Goal: Task Accomplishment & Management: Complete application form

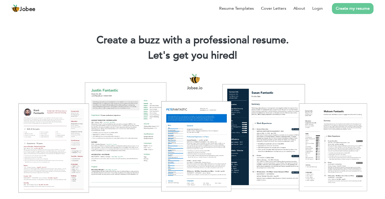
click at [347, 11] on link "Create my resume" at bounding box center [353, 8] width 42 height 11
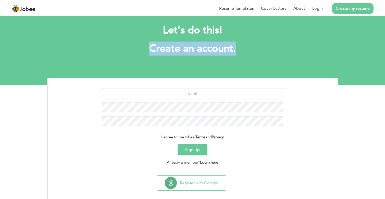
scroll to position [12, 0]
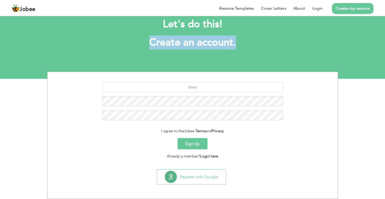
drag, startPoint x: 388, startPoint y: 43, endPoint x: 388, endPoint y: 61, distance: 18.1
click at [385, 61] on html "Jobee Resume Templates Cover Letters About Login Create my resume Let's do this…" at bounding box center [192, 33] width 385 height 91
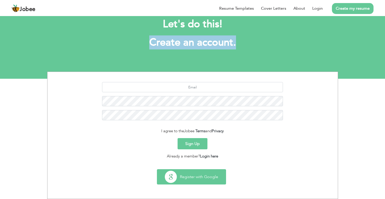
click at [197, 178] on button "Register with Google" at bounding box center [191, 177] width 69 height 15
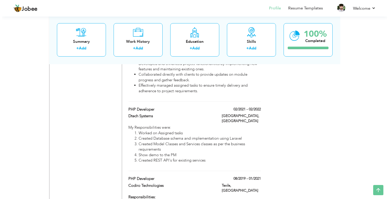
scroll to position [347, 0]
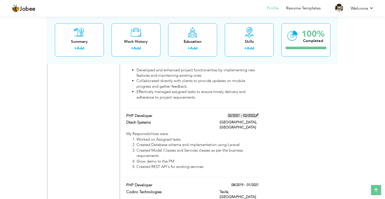
click at [257, 113] on span at bounding box center [257, 115] width 4 height 4
type input "PHP Developer"
type input "Dtech Systems"
type input "02/2021"
type input "02/2022"
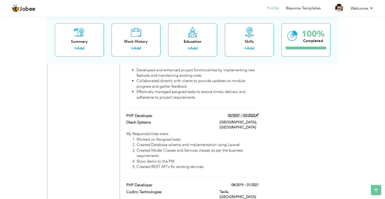
type input "[GEOGRAPHIC_DATA]"
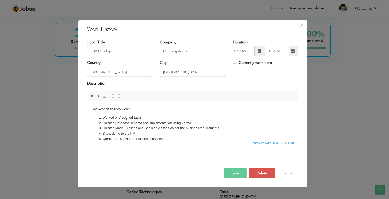
click at [194, 51] on input "Dtech Systems" at bounding box center [192, 51] width 65 height 10
type input "ArhamSoft"
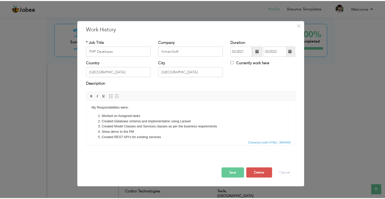
scroll to position [0, 0]
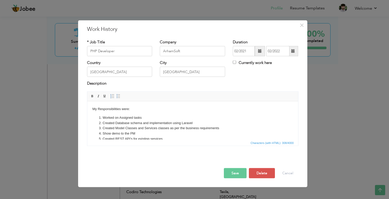
click at [234, 172] on button "Save" at bounding box center [235, 173] width 23 height 10
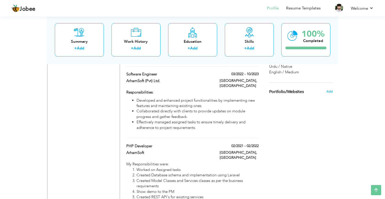
scroll to position [316, 0]
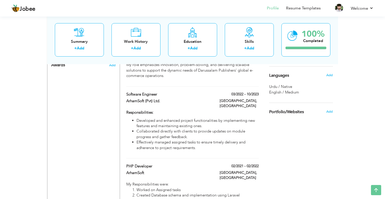
scroll to position [296, 0]
click at [256, 93] on span at bounding box center [257, 95] width 4 height 4
type input "Software Engineer"
type input "ArhamSoft (Pvt) Ltd."
type input "03/2022"
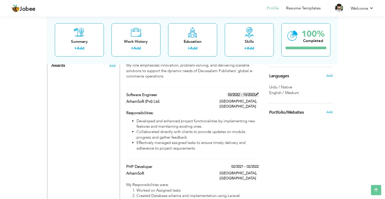
type input "10/2023"
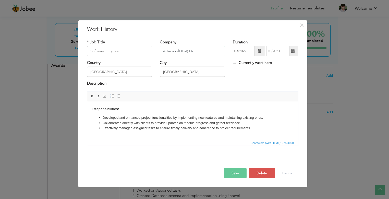
click at [185, 51] on input "ArhamSoft (Pvt) Ltd." at bounding box center [192, 51] width 65 height 10
type input "Dtech Systems"
click at [293, 52] on span at bounding box center [293, 51] width 4 height 4
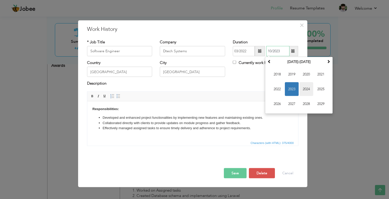
click at [305, 88] on span "2024" at bounding box center [306, 89] width 14 height 14
click at [306, 77] on span "Mar" at bounding box center [306, 75] width 14 height 14
type input "03/2024"
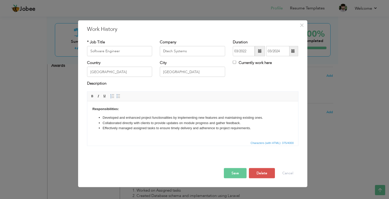
click at [234, 173] on button "Save" at bounding box center [235, 173] width 23 height 10
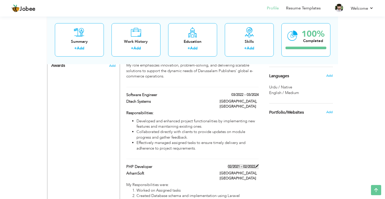
click at [257, 164] on span at bounding box center [257, 166] width 4 height 4
type input "PHP Developer"
type input "ArhamSoft"
type input "02/2021"
type input "02/2022"
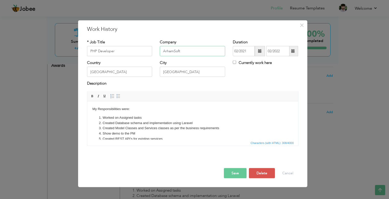
click at [178, 54] on input "ArhamSoft" at bounding box center [192, 51] width 65 height 10
paste input "ArhamSoft (Pvt) Ltd."
type input "ArhamSoft (Pvt) Ltd."
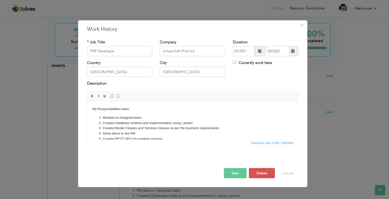
click at [234, 171] on button "Save" at bounding box center [235, 173] width 23 height 10
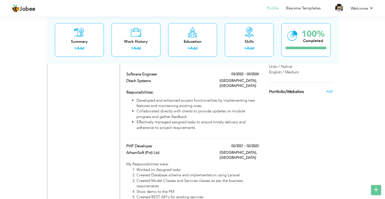
scroll to position [316, 0]
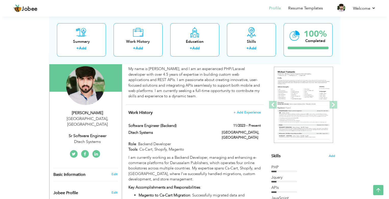
scroll to position [41, 0]
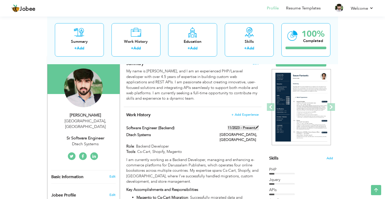
click at [255, 128] on span at bounding box center [257, 128] width 4 height 4
type input "Software engineer (backend)"
type input "Dtech Systems"
type input "11/2023"
checkbox input "true"
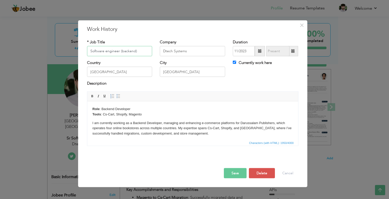
click at [143, 52] on input "Software engineer (backend)" at bounding box center [119, 51] width 65 height 10
type input "Socioon"
type input "Sr Software Engineer"
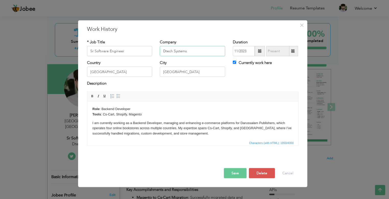
click at [190, 52] on input "Dtech Systems" at bounding box center [192, 51] width 65 height 10
paste input "ArhamSoft (Pvt) Ltd."
type input "ArhamSoft (Pvt) Ltd."
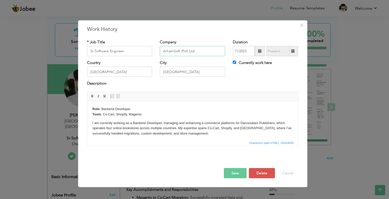
click at [200, 52] on input "ArhamSoft (Pvt) Ltd." at bounding box center [192, 51] width 65 height 10
type input "Socioon"
click at [188, 51] on input "Socioon" at bounding box center [192, 51] width 65 height 10
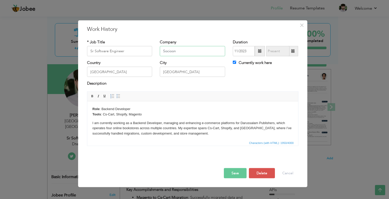
click at [188, 51] on input "Socioon" at bounding box center [192, 51] width 65 height 10
paste input "SocioOn Limited"
type input "SocioOn Limited"
click at [260, 52] on span at bounding box center [260, 51] width 4 height 4
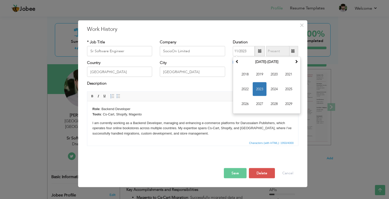
click at [257, 33] on div "× Work History * Job Title Sr Software Engineer Company SocioOn Limited Duratio…" at bounding box center [192, 103] width 229 height 167
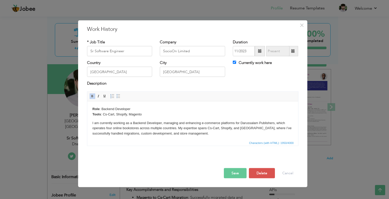
click at [203, 134] on p "I am currently working as a Backend Developer, managing and enhancing e-commerc…" at bounding box center [192, 128] width 200 height 16
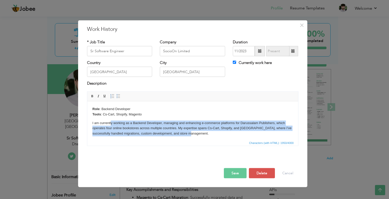
drag, startPoint x: 197, startPoint y: 135, endPoint x: 111, endPoint y: 123, distance: 86.6
click at [111, 123] on p "I am currently working as a Backend Developer, managing and enhancing e-commerc…" at bounding box center [192, 128] width 200 height 16
click at [176, 125] on p "I am currently working as a Backend Developer, managing and enhancing e-commerc…" at bounding box center [192, 128] width 200 height 16
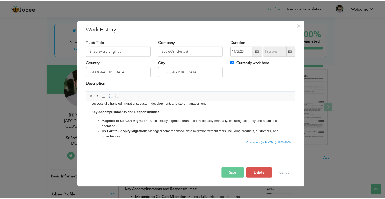
scroll to position [0, 0]
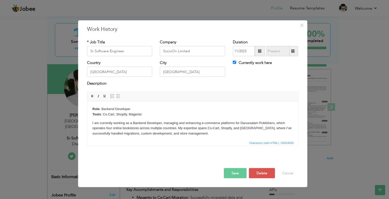
click at [223, 126] on p "I am currently working as a Backend Developer, managing and enhancing e-commerc…" at bounding box center [192, 128] width 200 height 16
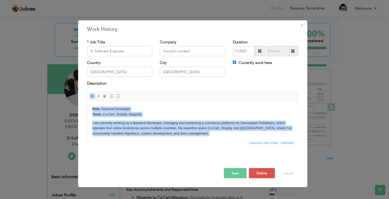
copy body "Role : Backend Developer Tools : Cs-Cart, Shopify, Magento I am currently worki…"
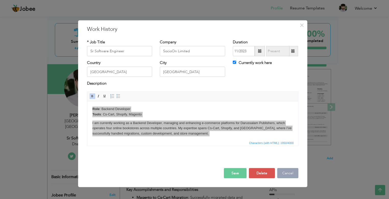
click at [287, 174] on button "Cancel" at bounding box center [287, 173] width 21 height 10
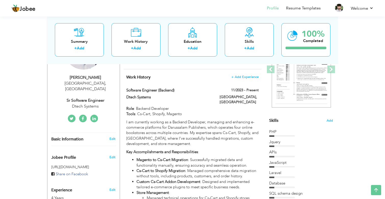
scroll to position [75, 0]
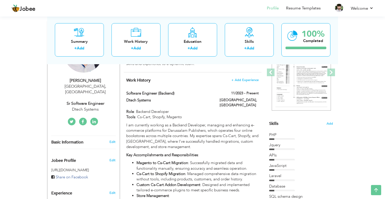
click at [385, 22] on html "Jobee Profile Resume Templates Resume Templates Cover Letters About My Resume W…" at bounding box center [192, 24] width 385 height 199
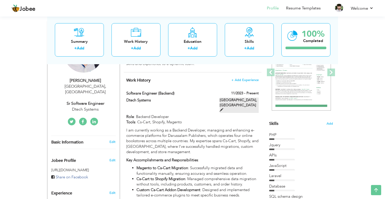
click at [223, 108] on span at bounding box center [222, 110] width 4 height 4
type input "Software engineer (backend)"
type input "Dtech Systems"
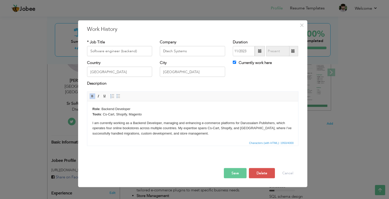
click at [154, 127] on p "I am currently working as a Backend Developer, managing and enhancing e-commerc…" at bounding box center [192, 128] width 200 height 16
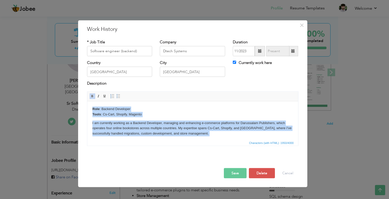
copy body "Role : Backend Developer Tools : Cs-Cart, Shopify, Magento I am currently worki…"
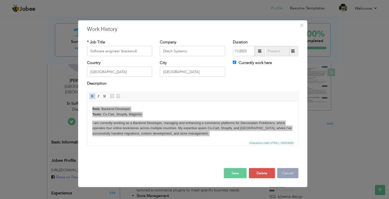
click at [286, 172] on button "Cancel" at bounding box center [287, 173] width 21 height 10
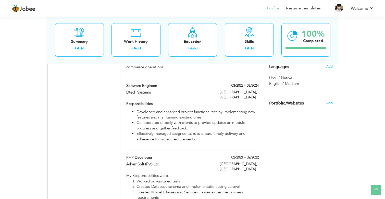
scroll to position [308, 0]
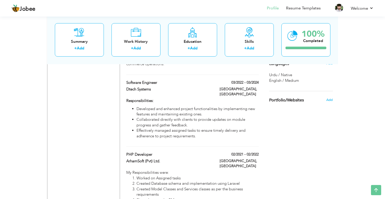
drag, startPoint x: 388, startPoint y: 24, endPoint x: 387, endPoint y: 41, distance: 16.9
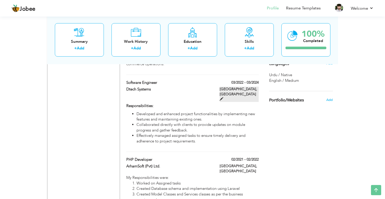
click at [223, 97] on span at bounding box center [222, 99] width 4 height 4
type input "Software Engineer"
type input "03/2022"
type input "03/2024"
checkbox input "false"
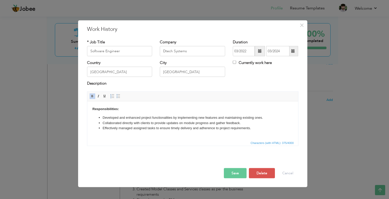
click at [262, 127] on li "Effectively managed assigned tasks to ensure timely delivery and adherence to p…" at bounding box center [192, 127] width 180 height 5
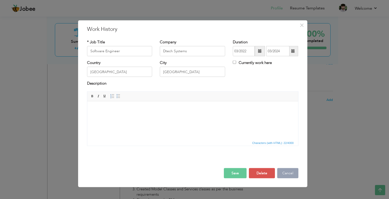
click at [289, 174] on button "Cancel" at bounding box center [287, 173] width 21 height 10
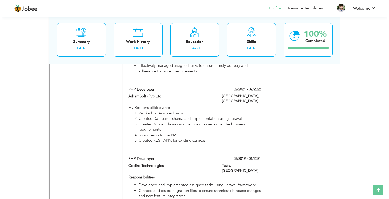
scroll to position [376, 0]
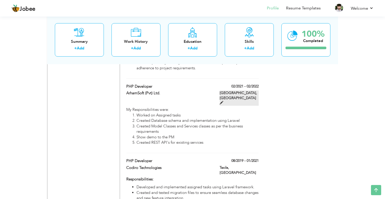
click at [223, 101] on span at bounding box center [222, 103] width 4 height 4
type input "PHP Developer"
type input "ArhamSoft (Pvt) Ltd."
type input "02/2021"
type input "02/2022"
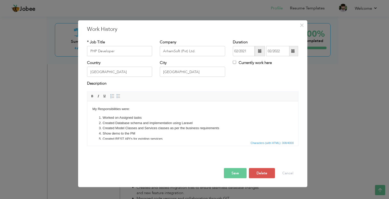
scroll to position [7, 0]
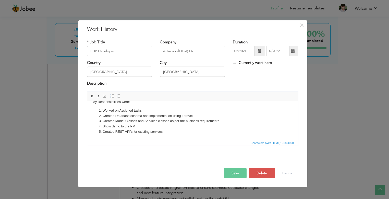
click at [176, 133] on li "Created REST API's for existing services" at bounding box center [192, 131] width 180 height 5
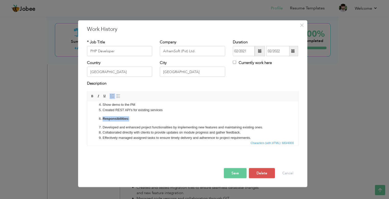
drag, startPoint x: 136, startPoint y: 119, endPoint x: 99, endPoint y: 117, distance: 37.8
click at [102, 117] on li "Responsibilities:" at bounding box center [192, 118] width 180 height 5
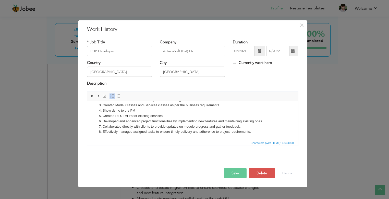
click at [252, 133] on li "Effectively managed assigned tasks to ensure timely delivery and adherence to p…" at bounding box center [192, 131] width 180 height 5
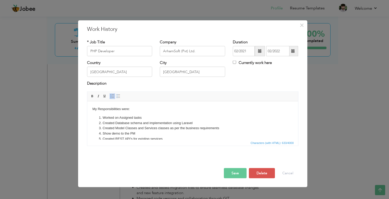
click at [129, 109] on body "My Responsibilities were: Worked on Assigned tasks Created Database schema and …" at bounding box center [192, 131] width 200 height 51
click at [232, 176] on button "Save" at bounding box center [235, 173] width 23 height 10
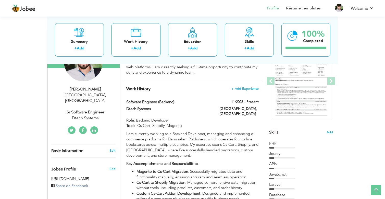
scroll to position [60, 0]
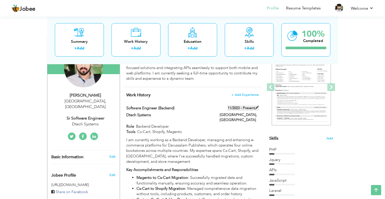
click at [256, 108] on span at bounding box center [257, 108] width 4 height 4
type input "Software engineer (backend)"
type input "Dtech Systems"
type input "11/2023"
checkbox input "true"
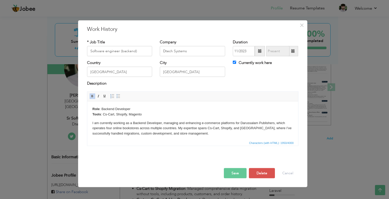
click at [140, 120] on body "Role : Backend Developer Tools : Cs-Cart, Shopify, Magento I am currently worki…" at bounding box center [192, 176] width 200 height 140
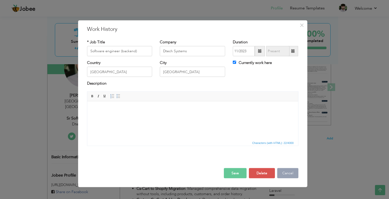
click at [286, 171] on button "Cancel" at bounding box center [287, 173] width 21 height 10
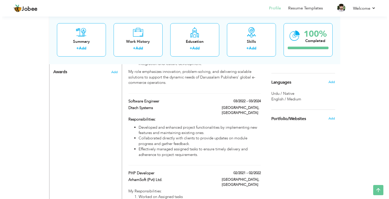
scroll to position [292, 0]
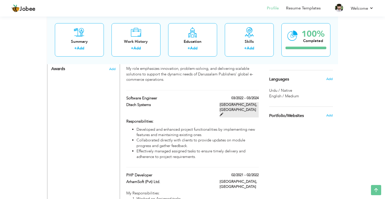
click at [223, 113] on span at bounding box center [222, 115] width 4 height 4
type input "Software Engineer"
type input "03/2022"
type input "03/2024"
checkbox input "false"
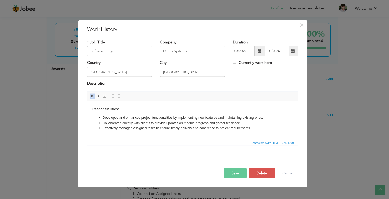
click at [213, 128] on li "Effectively managed assigned tasks to ensure timely delivery and adherence to p…" at bounding box center [192, 127] width 180 height 5
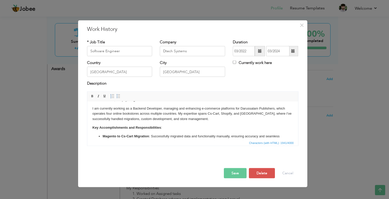
scroll to position [0, 0]
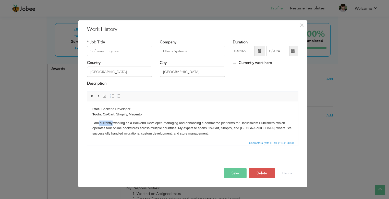
drag, startPoint x: 112, startPoint y: 123, endPoint x: 99, endPoint y: 124, distance: 13.3
click at [99, 124] on p "I am currently working as a Backend Developer, managing and enhancing e-commerc…" at bounding box center [192, 128] width 200 height 16
drag, startPoint x: 125, startPoint y: 123, endPoint x: 95, endPoint y: 124, distance: 29.6
click at [95, 124] on p "I am currently working as a Backend Developer, managing and enhancing e-commerc…" at bounding box center [192, 128] width 200 height 16
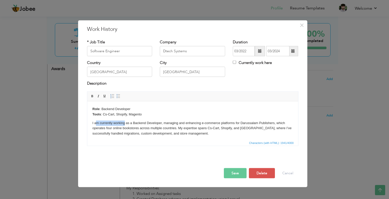
drag, startPoint x: 95, startPoint y: 124, endPoint x: 125, endPoint y: 123, distance: 29.6
click at [125, 123] on p "I am currently working as a Backend Developer, managing and enhancing e-commerc…" at bounding box center [192, 128] width 200 height 16
click at [235, 174] on button "Save" at bounding box center [235, 173] width 23 height 10
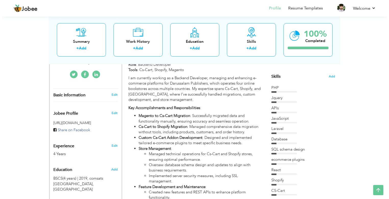
scroll to position [79, 0]
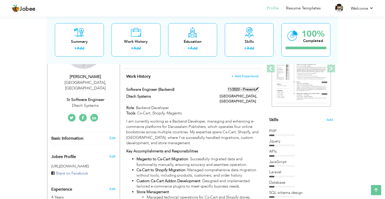
click at [256, 88] on span at bounding box center [257, 89] width 4 height 4
type input "Software engineer (backend)"
type input "11/2023"
checkbox input "true"
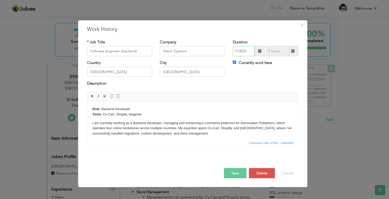
click at [247, 51] on input "11/2023" at bounding box center [244, 51] width 22 height 10
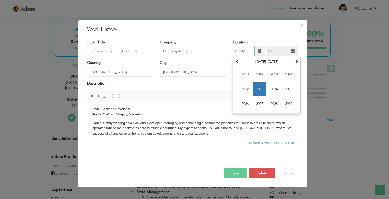
click at [247, 51] on input "11/2023" at bounding box center [244, 51] width 22 height 10
type input "04/2024"
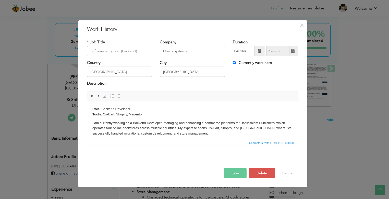
click at [189, 50] on input "Dtech Systems" at bounding box center [192, 51] width 65 height 10
click at [180, 51] on input "text" at bounding box center [192, 51] width 65 height 10
paste input "SocioOn Limited"
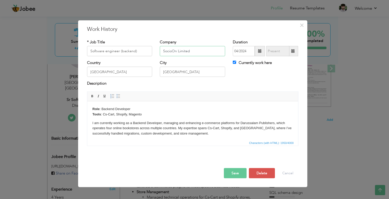
type input "SocioOn Limited"
click at [137, 52] on input "Software engineer (backend)" at bounding box center [119, 51] width 65 height 10
type input "Software engineer (Full Stack)"
click at [197, 136] on p "I am currently working as a Backend Developer, managing and enhancing e-commerc…" at bounding box center [192, 128] width 200 height 16
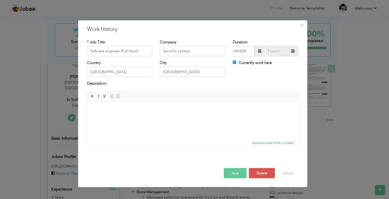
click at [110, 110] on p at bounding box center [192, 108] width 200 height 5
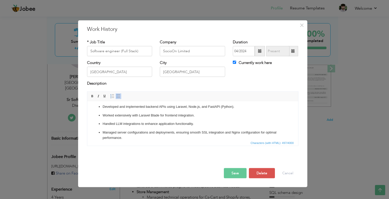
scroll to position [0, 0]
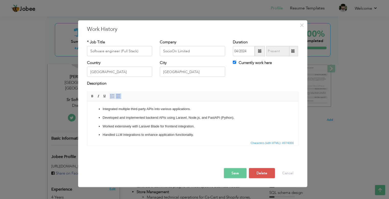
click at [110, 96] on span at bounding box center [112, 96] width 4 height 4
click at [180, 121] on ul "Integrated multiple third-party APIs into various applications. Developed and i…" at bounding box center [192, 121] width 200 height 31
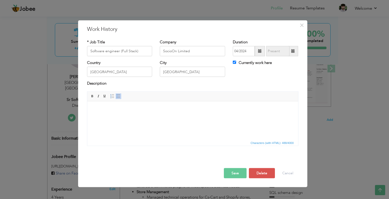
scroll to position [11, 0]
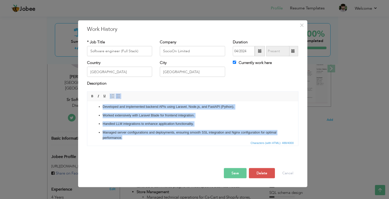
click at [112, 97] on span at bounding box center [112, 96] width 4 height 4
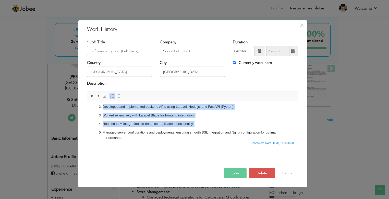
click at [214, 120] on ol "Integrated multiple third-party APIs into various applications. Developed and i…" at bounding box center [192, 117] width 200 height 45
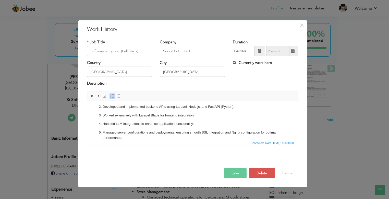
scroll to position [0, 0]
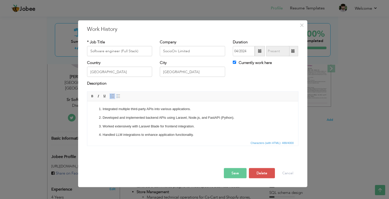
click at [110, 104] on html "Integrated multiple third-party APIs into various applications. Developed and i…" at bounding box center [192, 128] width 211 height 55
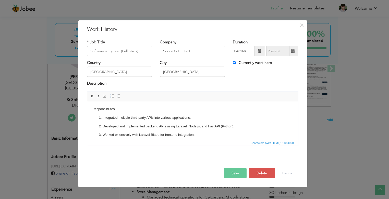
click at [108, 108] on p "Responsibilites" at bounding box center [192, 108] width 200 height 5
click at [106, 108] on p "Responsibilites" at bounding box center [192, 108] width 200 height 5
click at [98, 108] on p "Responsibilites" at bounding box center [192, 108] width 200 height 5
click at [119, 108] on p "Responsibilites" at bounding box center [192, 108] width 200 height 5
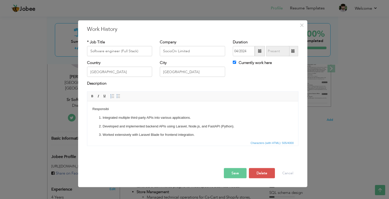
click at [105, 109] on p "Responsibi" at bounding box center [192, 108] width 200 height 5
click at [235, 175] on button "Save" at bounding box center [235, 173] width 23 height 10
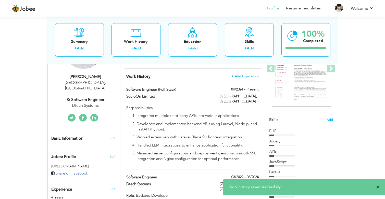
click at [376, 187] on span "×" at bounding box center [378, 187] width 4 height 5
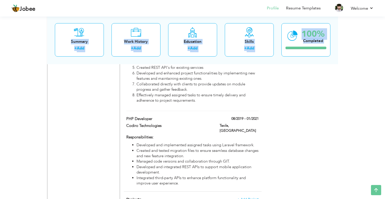
scroll to position [465, 0]
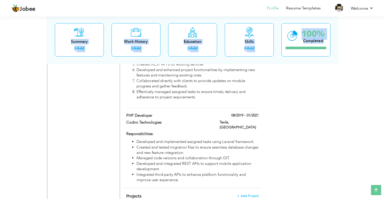
drag, startPoint x: 388, startPoint y: 12, endPoint x: 388, endPoint y: 47, distance: 35.4
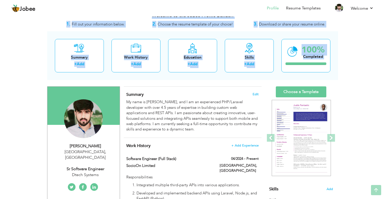
scroll to position [0, 0]
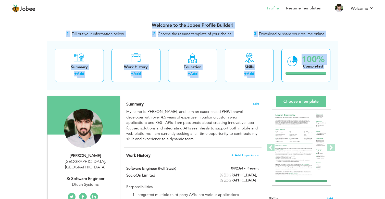
click at [254, 105] on span "Edit" at bounding box center [255, 104] width 6 height 4
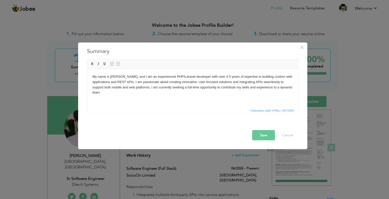
click at [175, 94] on body "My name is Mubeen Ali, and I am an experienced PHP/Laravel developer with over …" at bounding box center [192, 84] width 200 height 21
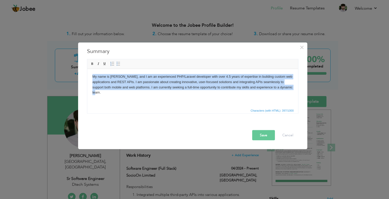
copy body "My name is Mubeen Ali, and I am an experienced PHP/Laravel developer with over …"
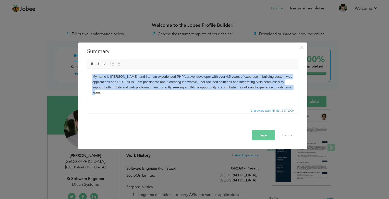
click at [134, 93] on body "My name is Mubeen Ali, and I am an experienced PHP/Laravel developer with over …" at bounding box center [192, 84] width 200 height 21
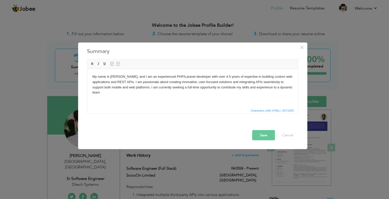
click at [134, 92] on body "My name is Mubeen Ali, and I am an experienced PHP/Laravel developer with over …" at bounding box center [192, 84] width 200 height 21
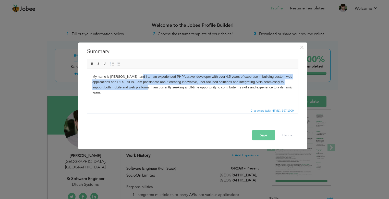
drag, startPoint x: 150, startPoint y: 87, endPoint x: 135, endPoint y: 78, distance: 17.5
click at [135, 78] on body "My name is Mubeen Ali, and I am an experienced PHP/Laravel developer with over …" at bounding box center [192, 84] width 200 height 21
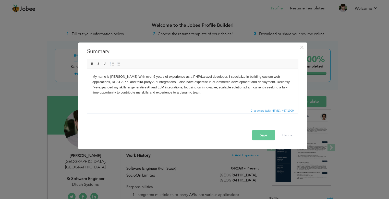
click at [130, 77] on body "My name is Mubeen Ali, With over 5 years of experience as a PHP/Laravel develop…" at bounding box center [192, 84] width 200 height 21
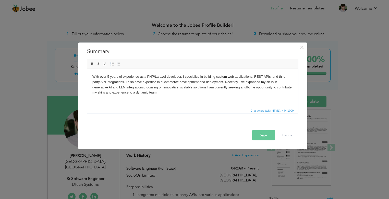
click at [267, 135] on button "Save" at bounding box center [263, 135] width 23 height 10
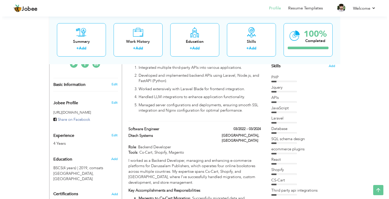
scroll to position [130, 0]
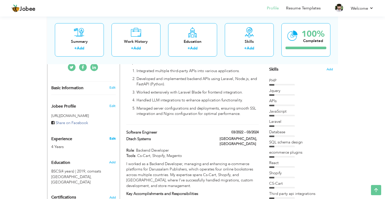
click at [112, 136] on link "Edit" at bounding box center [112, 138] width 6 height 5
type input "Mubeen"
type input "[PERSON_NAME]"
type input "03029837061"
select select "number:166"
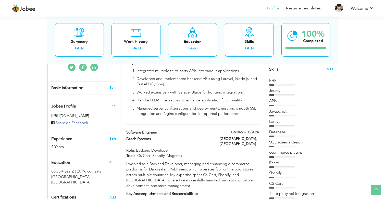
type input "[GEOGRAPHIC_DATA]"
select select "number:6"
type input "Dtech Systems"
type input "Sr Software engineer"
type input "https://www.linkedin.com/in/mubeen-ali-494200110"
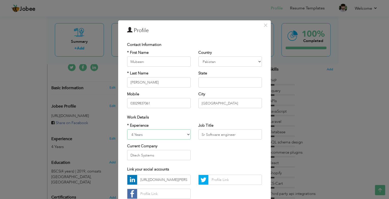
select select "number:7"
click at [127, 130] on select "Entry Level Less than 1 Year 1 Year 2 Years 3 Years 4 Years 5 Years 6 Years 7 Y…" at bounding box center [158, 135] width 63 height 10
click at [167, 157] on input "Dtech Systems" at bounding box center [158, 155] width 63 height 10
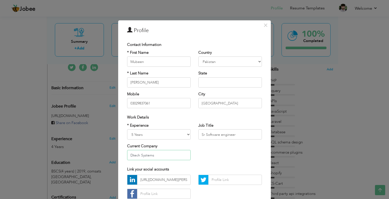
click at [167, 157] on input "Dtech Systems" at bounding box center [158, 155] width 63 height 10
type input "D"
type input "Socioon"
click at [157, 157] on input "Socioon" at bounding box center [158, 155] width 63 height 10
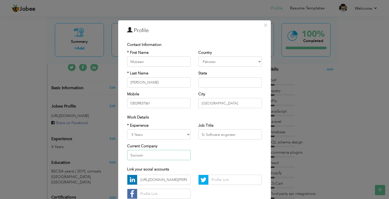
click at [157, 157] on input "Socioon" at bounding box center [158, 155] width 63 height 10
paste input "SocioOn Limited"
type input "SocioOn Limited"
click at [224, 156] on div "* Experience Entry Level Less than 1 Year 1 Year 2 Years 3 Years 4 Years 5 Year…" at bounding box center [194, 144] width 142 height 42
click at [213, 83] on input "text" at bounding box center [229, 82] width 63 height 10
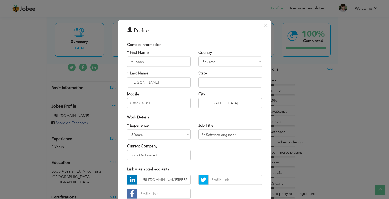
click at [186, 42] on div "Contact Information" at bounding box center [194, 44] width 135 height 5
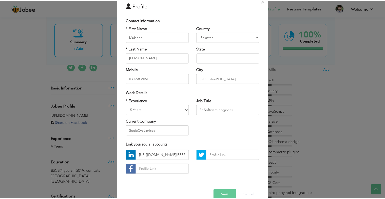
scroll to position [34, 0]
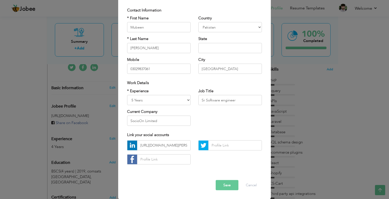
click at [225, 188] on button "Save" at bounding box center [226, 185] width 23 height 10
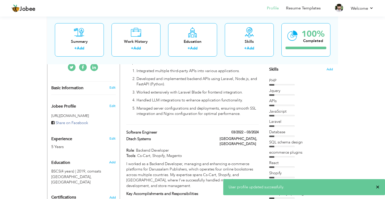
click at [378, 188] on span "×" at bounding box center [378, 187] width 4 height 5
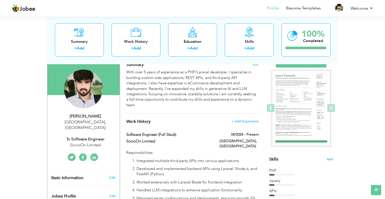
scroll to position [19, 0]
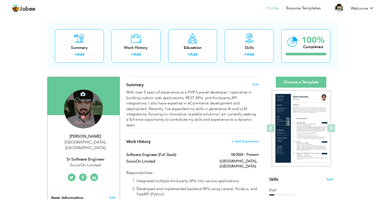
click at [85, 100] on h4 "Change" at bounding box center [83, 96] width 36 height 12
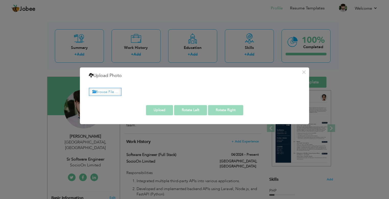
click at [111, 94] on label "Browse File ..." at bounding box center [105, 92] width 33 height 8
click at [0, 0] on input "Browse File ..." at bounding box center [0, 0] width 0 height 0
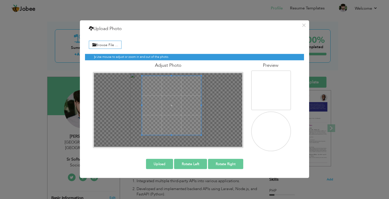
click at [172, 105] on span at bounding box center [171, 105] width 59 height 59
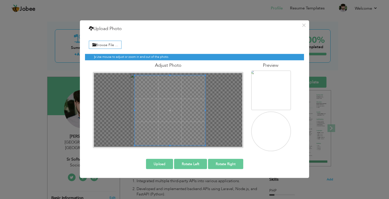
click at [171, 149] on div "Use mouse to adjust or zoom in and out of the photo. Adjust Photo" at bounding box center [194, 100] width 219 height 101
click at [132, 110] on span at bounding box center [166, 109] width 70 height 70
click at [181, 135] on span at bounding box center [169, 109] width 70 height 70
click at [162, 165] on button "Upload" at bounding box center [159, 164] width 27 height 10
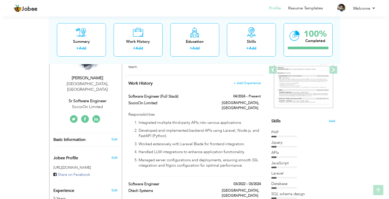
scroll to position [84, 0]
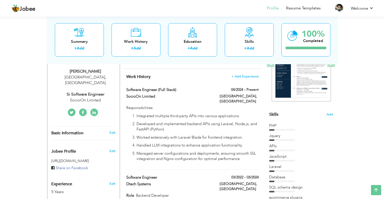
click at [278, 114] on div "Skills Add" at bounding box center [301, 65] width 64 height 106
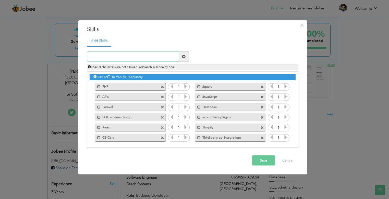
click at [121, 54] on input "text" at bounding box center [133, 57] width 92 height 10
type input "react"
click at [185, 56] on span at bounding box center [184, 57] width 4 height 4
click at [159, 58] on input "text" at bounding box center [133, 57] width 92 height 10
click at [130, 57] on input "text" at bounding box center [133, 57] width 92 height 10
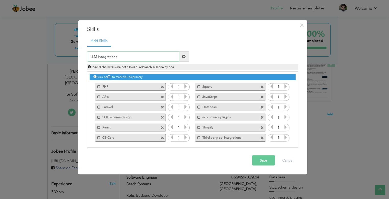
type input "LLM integrations"
click at [184, 57] on span at bounding box center [184, 57] width 4 height 4
click at [127, 55] on input "text" at bounding box center [133, 57] width 92 height 10
type input "O"
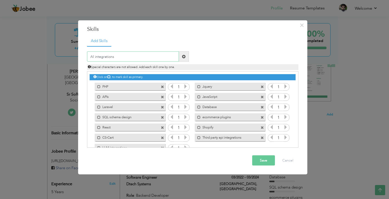
type input "AI integrations"
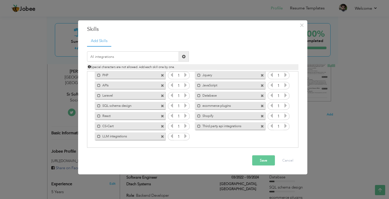
scroll to position [0, 0]
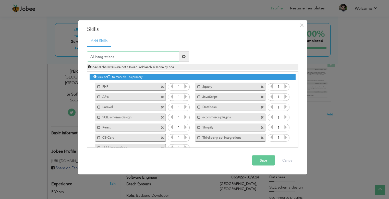
click at [135, 57] on input "AI integrations" at bounding box center [133, 57] width 92 height 10
type input "AI integrations"
click at [184, 55] on span at bounding box center [184, 57] width 4 height 4
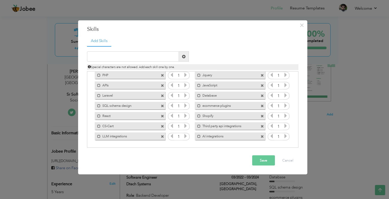
click at [161, 136] on span at bounding box center [162, 136] width 3 height 3
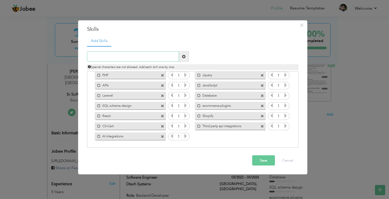
click at [144, 55] on input "text" at bounding box center [133, 57] width 92 height 10
click at [148, 58] on input "text" at bounding box center [133, 57] width 92 height 10
paste input "CodeIgniter"
type input "CodeIgniter"
click at [219, 55] on div "CodeIgniter Duplicate entry Special characters are not allowed. Add each skill …" at bounding box center [192, 61] width 219 height 19
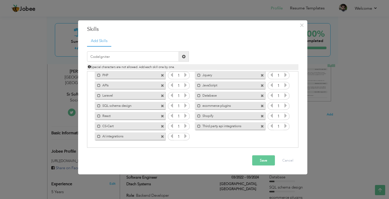
click at [183, 57] on span at bounding box center [184, 57] width 4 height 4
click at [262, 161] on button "Save" at bounding box center [263, 161] width 23 height 10
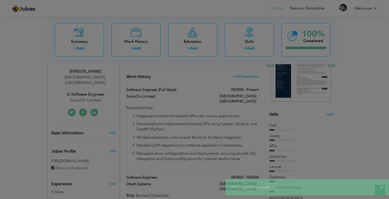
scroll to position [0, 0]
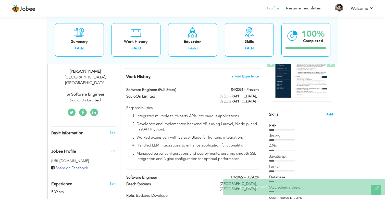
click at [331, 116] on span "Add" at bounding box center [329, 114] width 7 height 5
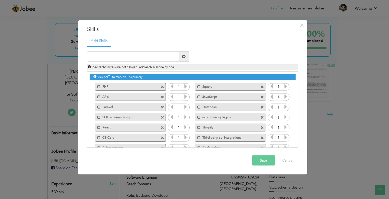
click at [181, 107] on input "1" at bounding box center [178, 107] width 9 height 7
click at [184, 107] on icon at bounding box center [185, 107] width 5 height 5
click at [185, 96] on icon at bounding box center [185, 96] width 5 height 5
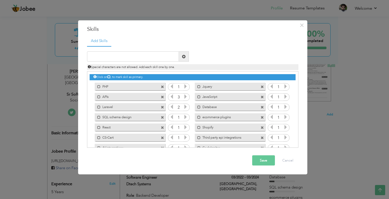
click at [185, 116] on icon at bounding box center [185, 117] width 5 height 5
click at [283, 96] on icon at bounding box center [285, 96] width 5 height 5
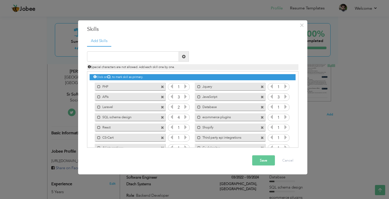
click at [283, 96] on icon at bounding box center [285, 96] width 5 height 5
click at [261, 87] on span at bounding box center [261, 86] width 3 height 3
click at [139, 58] on input "text" at bounding box center [133, 57] width 92 height 10
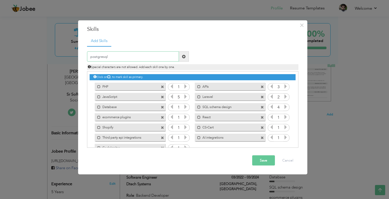
click at [135, 55] on input "postgresql" at bounding box center [133, 57] width 92 height 10
type input "mysql"
click at [148, 60] on input "mysql" at bounding box center [133, 57] width 92 height 10
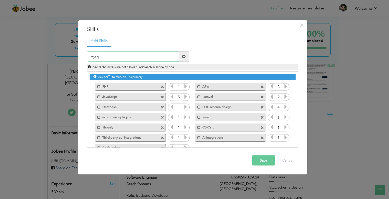
click at [148, 60] on input "mysql" at bounding box center [133, 57] width 92 height 10
type input "m"
type input "MySQL"
click at [186, 59] on span at bounding box center [184, 57] width 10 height 10
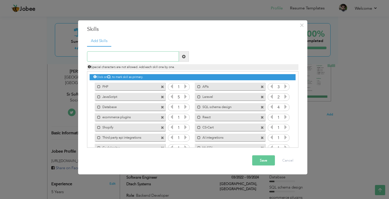
click at [110, 55] on input "text" at bounding box center [133, 57] width 92 height 10
paste input "PostgreSQL"
type input "PostgreSQL"
click at [184, 59] on span at bounding box center [184, 57] width 10 height 10
click at [137, 57] on input "text" at bounding box center [133, 57] width 92 height 10
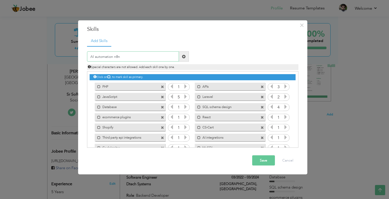
type input "AI automation n8n"
click at [184, 59] on span at bounding box center [184, 57] width 10 height 10
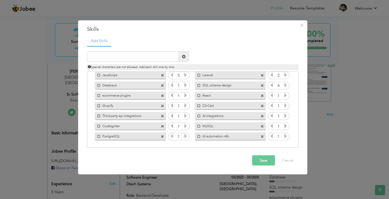
click at [283, 138] on icon at bounding box center [285, 136] width 5 height 5
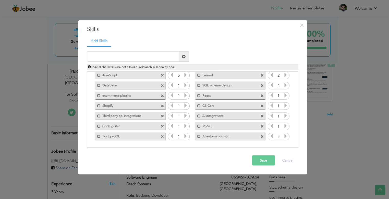
click at [283, 136] on icon at bounding box center [285, 136] width 5 height 5
click at [262, 163] on button "Save" at bounding box center [263, 161] width 23 height 10
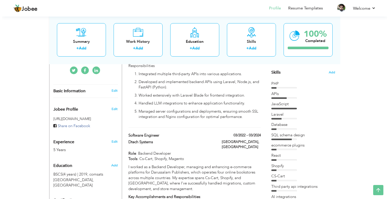
scroll to position [113, 0]
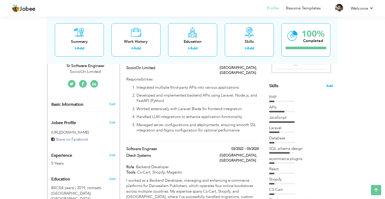
click at [329, 85] on span "Add" at bounding box center [329, 86] width 7 height 5
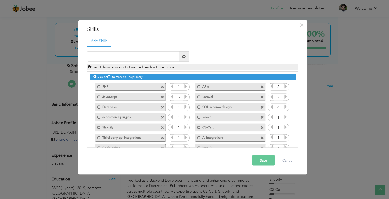
click at [296, 86] on div "Click on , to mark skill as primary." at bounding box center [192, 109] width 211 height 76
drag, startPoint x: 239, startPoint y: 97, endPoint x: 237, endPoint y: 87, distance: 10.4
click at [237, 87] on div "Click on , to mark skill as primary. Mark as primary skill. PHP 1 APIs 3 JavaSc…" at bounding box center [193, 117] width 206 height 91
click at [284, 97] on icon at bounding box center [285, 96] width 5 height 5
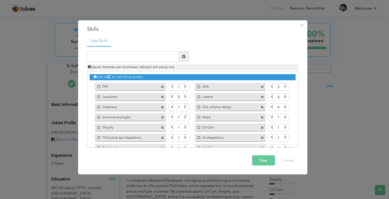
click at [272, 86] on icon at bounding box center [271, 86] width 5 height 5
click at [283, 87] on icon at bounding box center [285, 86] width 5 height 5
click at [269, 97] on icon at bounding box center [271, 96] width 5 height 5
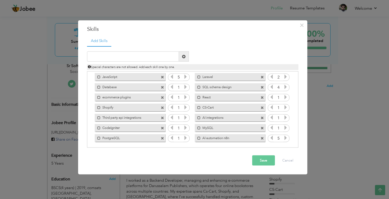
click at [260, 159] on button "Save" at bounding box center [263, 161] width 23 height 10
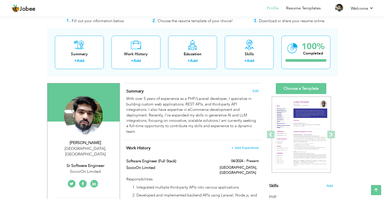
scroll to position [10, 0]
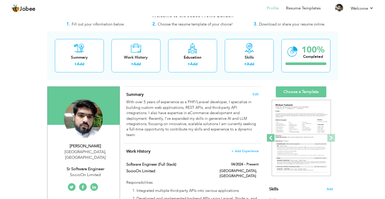
click at [270, 140] on span at bounding box center [271, 138] width 8 height 8
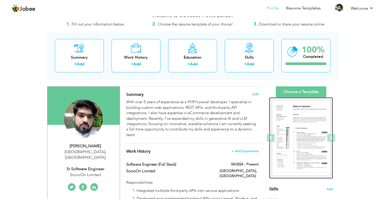
click at [311, 146] on img at bounding box center [301, 138] width 59 height 76
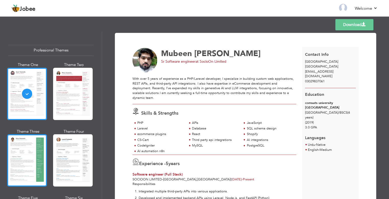
click at [31, 156] on div at bounding box center [27, 160] width 40 height 52
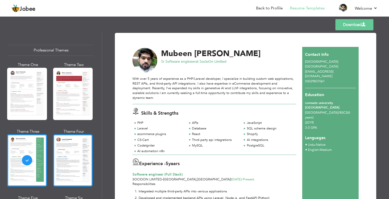
click at [70, 158] on div at bounding box center [73, 160] width 40 height 52
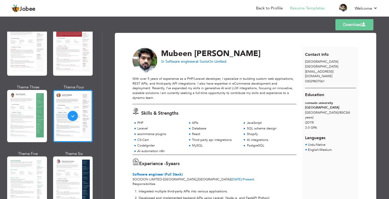
scroll to position [71, 0]
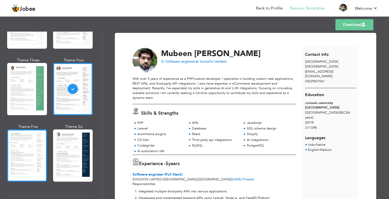
click at [14, 153] on div at bounding box center [27, 156] width 40 height 52
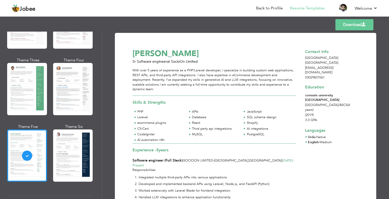
click at [59, 149] on div at bounding box center [73, 156] width 40 height 52
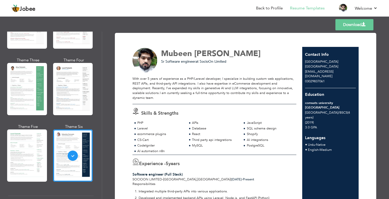
drag, startPoint x: 388, startPoint y: 40, endPoint x: 388, endPoint y: 44, distance: 3.8
click at [388, 44] on div "Download Mubeen Ali Sr Software engineer at SocioOn Limited PHP APIs 5" at bounding box center [245, 116] width 287 height 168
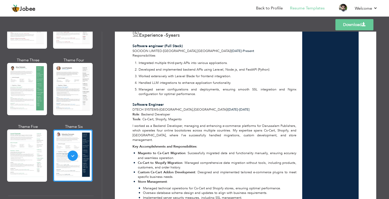
scroll to position [124, 0]
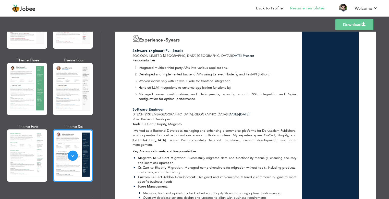
click at [353, 26] on link "Download" at bounding box center [354, 24] width 38 height 11
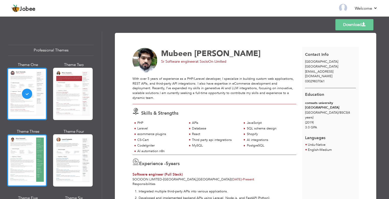
click at [32, 156] on div at bounding box center [27, 160] width 40 height 52
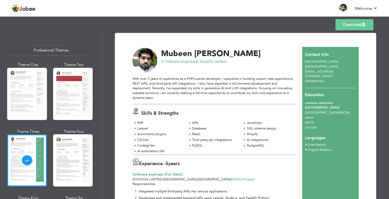
click at [348, 27] on link "Download" at bounding box center [354, 24] width 38 height 11
drag, startPoint x: 388, startPoint y: 34, endPoint x: 388, endPoint y: 64, distance: 30.1
click at [388, 64] on div "Download Mubeen Ali Sr Software engineer at SocioOn Limited PHP APIs 5" at bounding box center [245, 116] width 287 height 168
click at [388, 43] on div "Download Mubeen Ali Sr Software engineer at SocioOn Limited PHP APIs 5" at bounding box center [245, 116] width 287 height 168
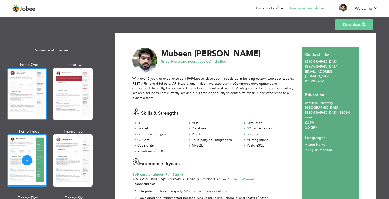
click at [27, 92] on div at bounding box center [27, 94] width 40 height 52
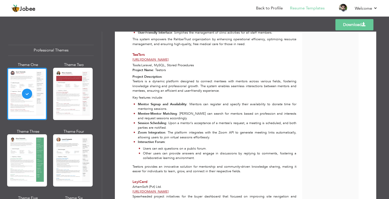
scroll to position [1456, 0]
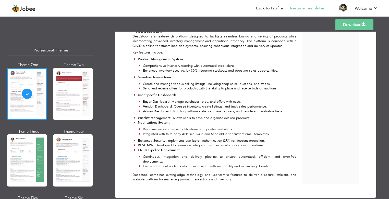
drag, startPoint x: 101, startPoint y: 43, endPoint x: 100, endPoint y: 54, distance: 11.1
click at [100, 54] on div "Professional Themes Theme One Theme Two Theme Three Theme Six" at bounding box center [51, 116] width 102 height 168
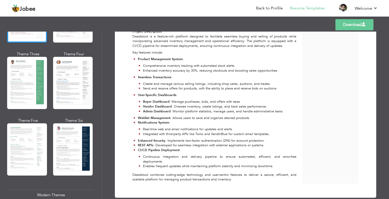
scroll to position [81, 0]
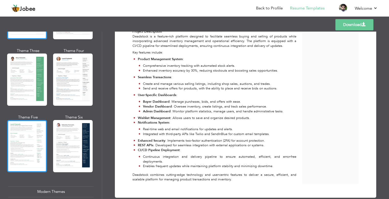
click at [31, 133] on div at bounding box center [27, 146] width 40 height 52
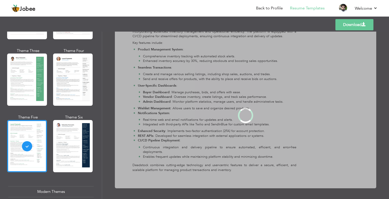
scroll to position [0, 0]
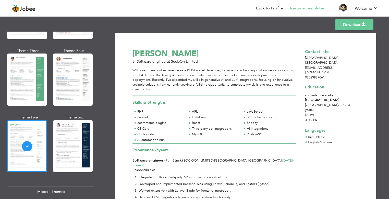
click at [388, 44] on div "Download Mubeen Ali Sr Software engineer at SocioOn Limited With over 5 years o…" at bounding box center [245, 116] width 287 height 168
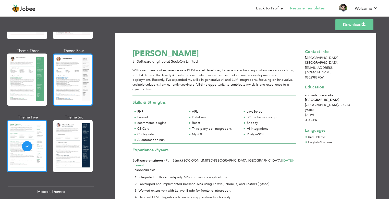
click at [76, 77] on div at bounding box center [73, 80] width 40 height 52
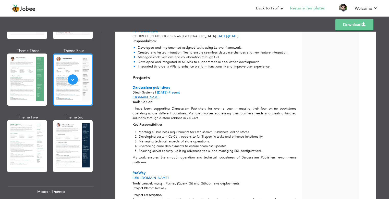
scroll to position [692, 0]
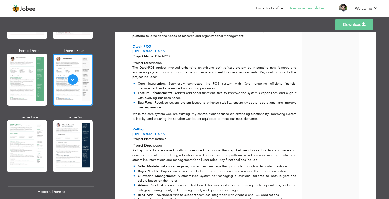
drag, startPoint x: 388, startPoint y: 40, endPoint x: 388, endPoint y: 112, distance: 71.7
click at [388, 112] on div "Download [PERSON_NAME] Software engineer at SocioOn Limited PHP APIs 5" at bounding box center [245, 116] width 287 height 168
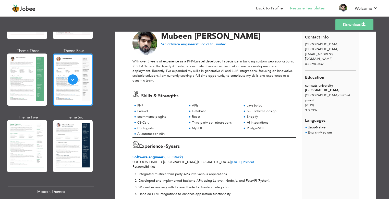
scroll to position [0, 0]
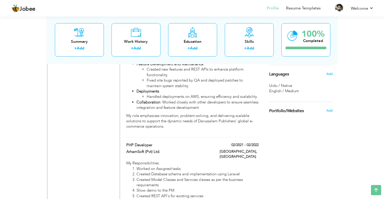
scroll to position [341, 0]
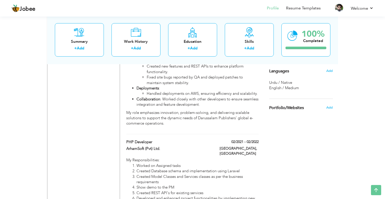
click at [303, 109] on span "Portfolio/Websites" at bounding box center [286, 108] width 35 height 5
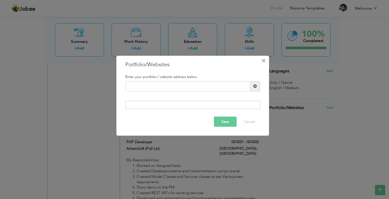
click at [264, 62] on span "×" at bounding box center [263, 60] width 4 height 9
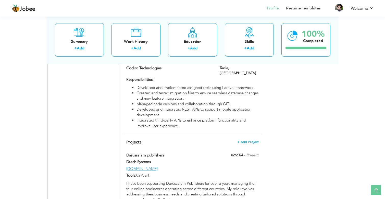
scroll to position [531, 0]
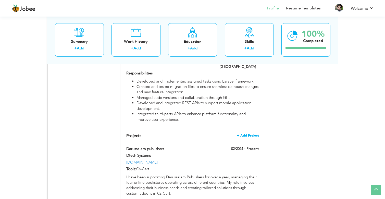
click at [245, 134] on span "+ Add Project" at bounding box center [248, 136] width 22 height 4
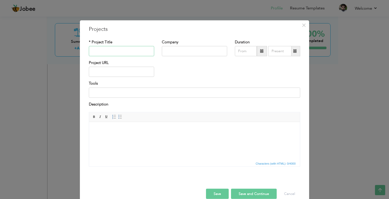
click at [110, 50] on input "text" at bounding box center [121, 51] width 65 height 10
click at [112, 53] on input "StreamIt" at bounding box center [121, 51] width 65 height 10
click at [135, 50] on input "Micelium StreamIt" at bounding box center [121, 51] width 65 height 10
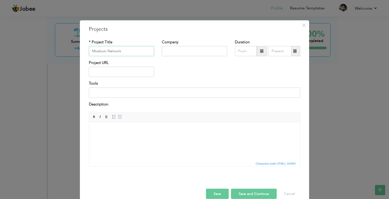
type input "Micelium Network"
click at [174, 49] on input "text" at bounding box center [194, 51] width 65 height 10
type input "Socioon"
click at [183, 51] on input "Socioon" at bounding box center [194, 51] width 65 height 10
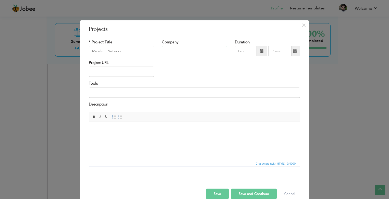
paste input "SocioOn Limited"
type input "SocioOn Limited"
click at [118, 75] on input "text" at bounding box center [121, 72] width 65 height 10
click at [101, 71] on input "text" at bounding box center [121, 72] width 65 height 10
paste input "[URL][DOMAIN_NAME]"
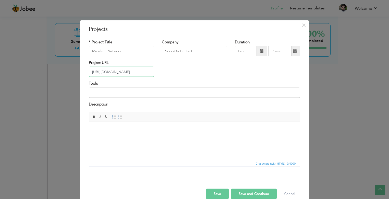
type input "[URL][DOMAIN_NAME]"
click at [105, 90] on input at bounding box center [194, 92] width 211 height 10
type input "p"
type input "laravel"
click at [105, 90] on input "laravel" at bounding box center [194, 92] width 211 height 10
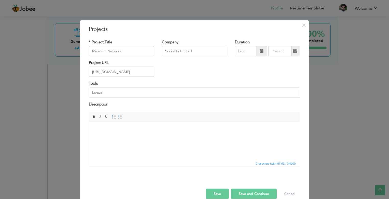
click at [138, 129] on body at bounding box center [194, 129] width 200 height 5
click at [113, 94] on input "Laravel" at bounding box center [194, 92] width 211 height 10
type input "Laravel, S3 storage, mvp player"
click at [118, 128] on body at bounding box center [194, 129] width 200 height 5
click at [114, 136] on html at bounding box center [194, 130] width 211 height 16
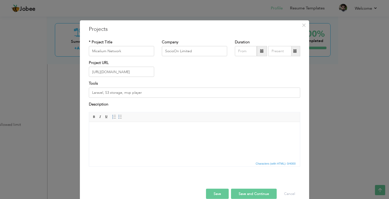
click at [114, 136] on html at bounding box center [194, 130] width 211 height 16
click at [151, 90] on input "Laravel, S3 storage, mvp player" at bounding box center [194, 92] width 211 height 10
click at [139, 137] on html at bounding box center [194, 130] width 211 height 16
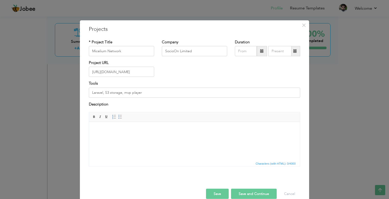
click at [139, 137] on html at bounding box center [194, 130] width 211 height 16
click at [123, 136] on html at bounding box center [194, 130] width 211 height 16
click at [221, 196] on button "Save" at bounding box center [217, 194] width 23 height 10
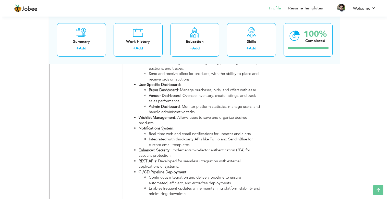
scroll to position [2195, 0]
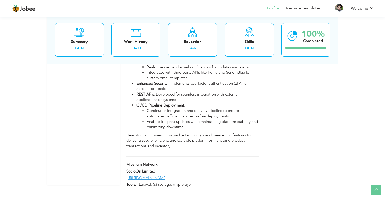
drag, startPoint x: 388, startPoint y: 57, endPoint x: 388, endPoint y: 197, distance: 140.5
click at [159, 162] on span at bounding box center [159, 164] width 4 height 4
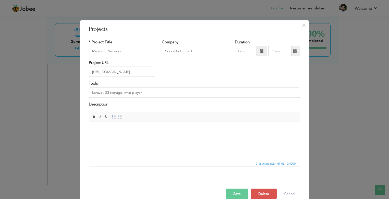
click at [197, 137] on html at bounding box center [194, 130] width 211 height 16
click at [150, 132] on body at bounding box center [194, 129] width 200 height 5
click at [118, 137] on html at bounding box center [194, 130] width 211 height 16
paste body
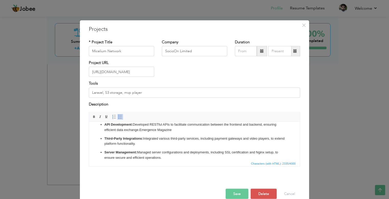
scroll to position [143, 0]
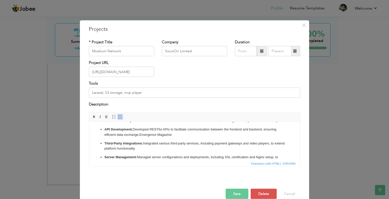
drag, startPoint x: 180, startPoint y: 136, endPoint x: 140, endPoint y: 137, distance: 39.8
click at [140, 137] on ul "Backend Development: Utilized PHP and Laravel for robust backend services, ensu…" at bounding box center [194, 141] width 200 height 47
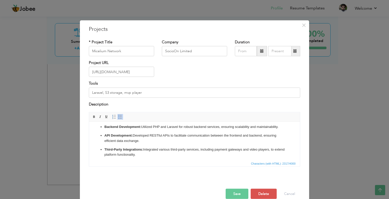
scroll to position [133, 0]
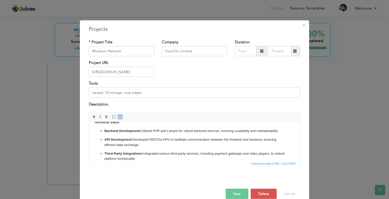
drag, startPoint x: 144, startPoint y: 144, endPoint x: 99, endPoint y: 140, distance: 44.5
click at [99, 140] on ul "Backend Development: Utilized PHP and Laravel for robust backend services, ensu…" at bounding box center [194, 151] width 200 height 47
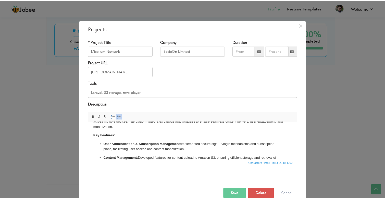
scroll to position [0, 0]
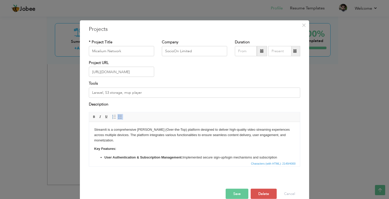
click at [173, 138] on p "StreamIt is a comprehensive OTT (Over-the-Top) platform designed to deliver hig…" at bounding box center [194, 135] width 200 height 16
drag, startPoint x: 209, startPoint y: 130, endPoint x: 226, endPoint y: 131, distance: 17.3
click at [226, 131] on p "StreamIt is a comprehensive OTT (Over-the-Top) platform designed to deliver hig…" at bounding box center [194, 135] width 200 height 16
click at [232, 195] on button "Save" at bounding box center [236, 194] width 23 height 10
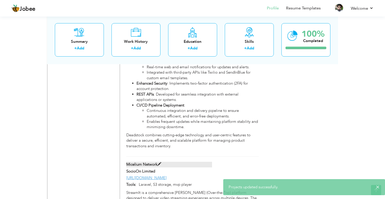
click at [159, 162] on span at bounding box center [159, 164] width 4 height 4
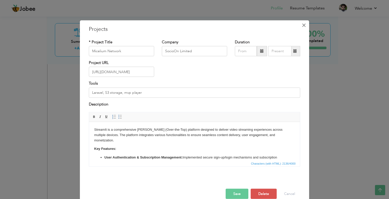
click at [301, 26] on span "×" at bounding box center [303, 24] width 4 height 9
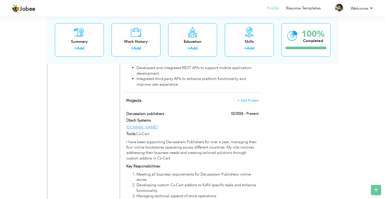
scroll to position [569, 0]
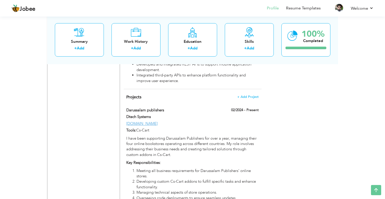
drag, startPoint x: 388, startPoint y: 171, endPoint x: 388, endPoint y: 53, distance: 118.1
click at [165, 108] on span at bounding box center [166, 110] width 4 height 4
type input "Darussalam publishers"
type input "Dtech Systems"
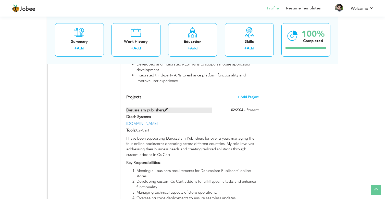
type input "02/2024"
type input "[DOMAIN_NAME]"
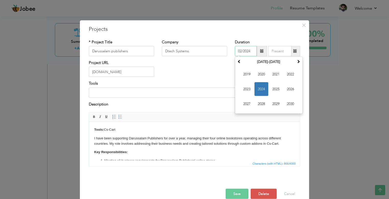
click at [250, 53] on input "02/2024" at bounding box center [246, 51] width 22 height 10
click at [280, 51] on input "text" at bounding box center [279, 51] width 23 height 10
type input "09/2025"
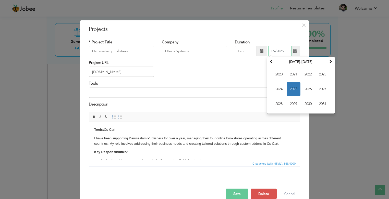
click at [280, 51] on input "09/2025" at bounding box center [279, 51] width 23 height 10
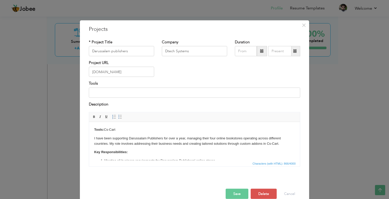
click at [234, 68] on div "Project URL Darussalam.uk" at bounding box center [194, 70] width 219 height 21
click at [235, 195] on button "Save" at bounding box center [236, 194] width 23 height 10
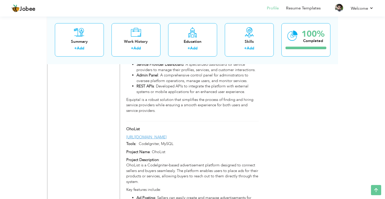
scroll to position [1371, 0]
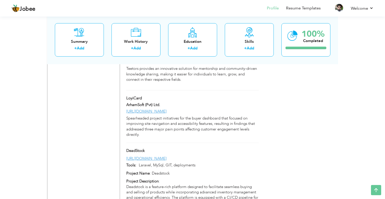
drag, startPoint x: 388, startPoint y: 111, endPoint x: 388, endPoint y: 153, distance: 41.6
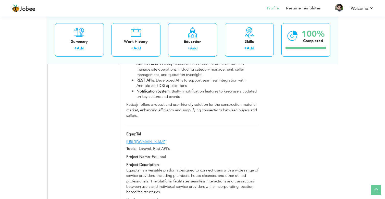
scroll to position [987, 0]
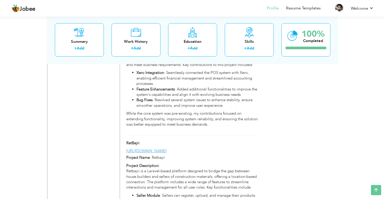
drag, startPoint x: 388, startPoint y: 153, endPoint x: 388, endPoint y: 83, distance: 69.9
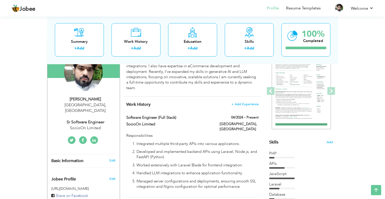
scroll to position [11, 0]
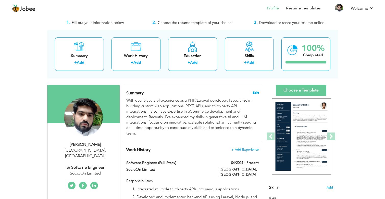
click at [253, 93] on span "Edit" at bounding box center [255, 93] width 6 height 4
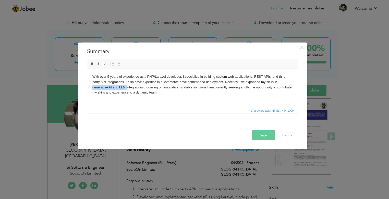
drag, startPoint x: 126, startPoint y: 87, endPoint x: 92, endPoint y: 88, distance: 34.2
click at [92, 88] on body "With over 5 years of experience as a PHP/Laravel developer, I specialize in bui…" at bounding box center [192, 84] width 200 height 21
click at [134, 89] on body "With over 5 years of experience as a PHP/Laravel developer, I specialize in bui…" at bounding box center [192, 84] width 200 height 21
drag, startPoint x: 144, startPoint y: 87, endPoint x: 111, endPoint y: 87, distance: 32.6
click at [111, 87] on body "With over 5 years of experience as a PHP/Laravel developer, I specialize in bui…" at bounding box center [192, 84] width 200 height 21
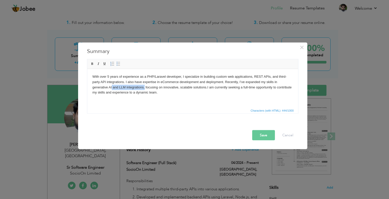
click at [145, 87] on body "With over 5 years of experience as a PHP/Laravel developer, I specialize in bui…" at bounding box center [192, 84] width 200 height 21
drag, startPoint x: 145, startPoint y: 87, endPoint x: 113, endPoint y: 87, distance: 31.1
click at [113, 87] on body "With over 5 years of experience as a PHP/Laravel developer, I specialize in bui…" at bounding box center [192, 84] width 200 height 21
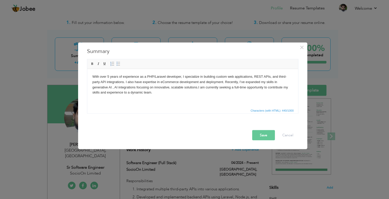
click at [264, 137] on button "Save" at bounding box center [263, 135] width 23 height 10
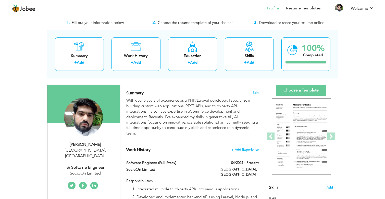
scroll to position [0, 0]
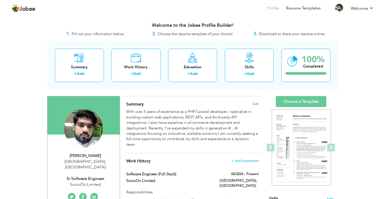
drag, startPoint x: 388, startPoint y: 9, endPoint x: 388, endPoint y: 6, distance: 2.8
click at [385, 6] on html "Jobee Profile Resume Templates Resume Templates Cover Letters About My Resume W…" at bounding box center [192, 99] width 385 height 199
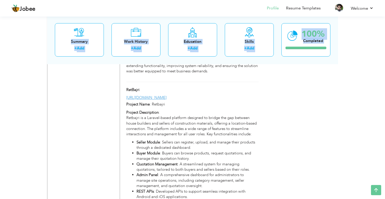
drag, startPoint x: 388, startPoint y: 13, endPoint x: 388, endPoint y: 95, distance: 82.6
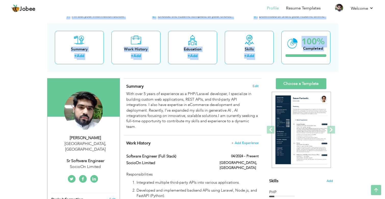
scroll to position [11, 0]
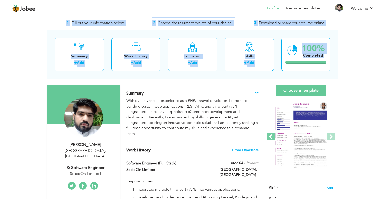
click at [271, 137] on span at bounding box center [271, 137] width 8 height 8
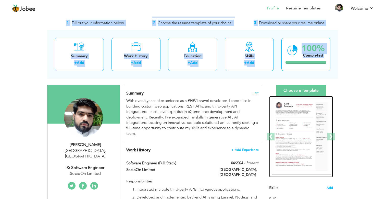
click at [312, 142] on img at bounding box center [301, 137] width 59 height 76
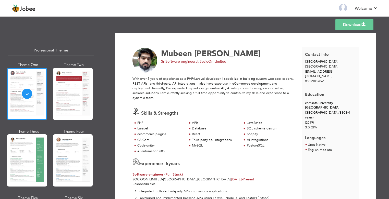
drag, startPoint x: 388, startPoint y: 39, endPoint x: 388, endPoint y: 61, distance: 22.4
click at [388, 61] on div "Download [PERSON_NAME] Software engineer at SocioOn Limited PHP APIs 5" at bounding box center [245, 116] width 287 height 168
drag, startPoint x: 388, startPoint y: 43, endPoint x: 388, endPoint y: 55, distance: 12.2
click at [388, 55] on div "Download [PERSON_NAME] Software engineer at SocioOn Limited PHP APIs 5" at bounding box center [245, 116] width 287 height 168
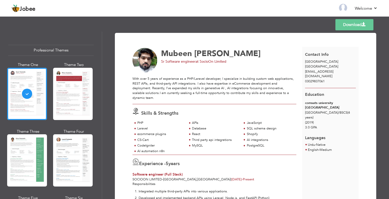
click at [388, 55] on div "Download [PERSON_NAME] Software engineer at SocioOn Limited PHP APIs 5" at bounding box center [245, 116] width 287 height 168
click at [189, 99] on div "With over 5 years of experience as a PHP/Laravel developer, I specialize in bui…" at bounding box center [214, 88] width 164 height 24
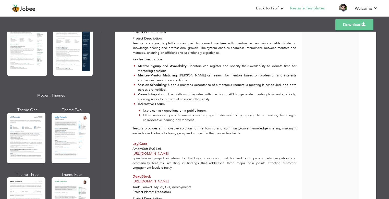
scroll to position [181, 0]
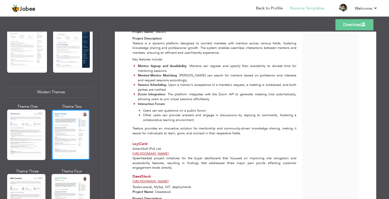
click at [75, 122] on div at bounding box center [71, 135] width 38 height 50
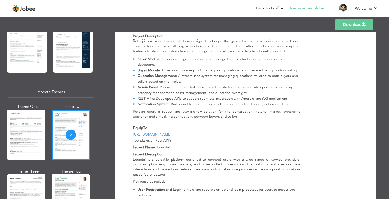
scroll to position [875, 0]
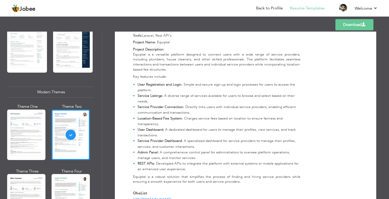
drag, startPoint x: 388, startPoint y: 37, endPoint x: 388, endPoint y: 108, distance: 71.1
click at [388, 108] on div "Download [PERSON_NAME] [GEOGRAPHIC_DATA] , [GEOGRAPHIC_DATA] [EMAIL_ADDRESS][DO…" at bounding box center [245, 116] width 287 height 168
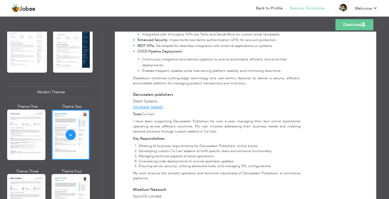
scroll to position [1808, 0]
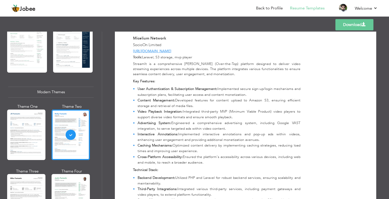
click at [387, 188] on div "Download [PERSON_NAME] [GEOGRAPHIC_DATA] , [GEOGRAPHIC_DATA] [EMAIL_ADDRESS][DO…" at bounding box center [245, 116] width 287 height 168
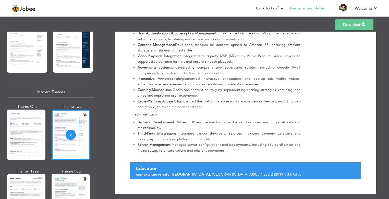
scroll to position [0, 0]
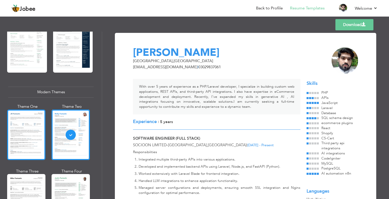
click at [25, 128] on div at bounding box center [26, 135] width 38 height 50
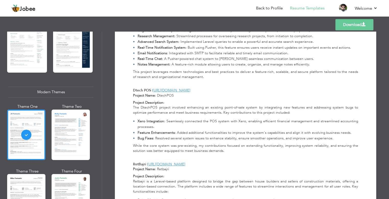
scroll to position [952, 0]
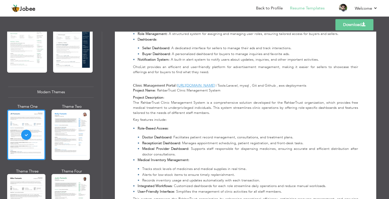
drag, startPoint x: 388, startPoint y: 41, endPoint x: 388, endPoint y: 136, distance: 94.9
click at [388, 136] on div "Download [PERSON_NAME] [GEOGRAPHIC_DATA] , [GEOGRAPHIC_DATA] [EMAIL_ADDRESS][DO…" at bounding box center [245, 116] width 287 height 168
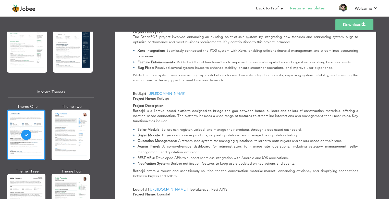
scroll to position [209, 0]
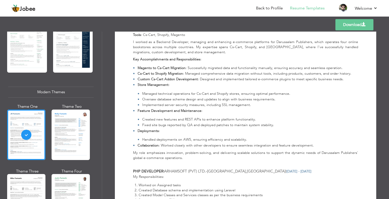
drag, startPoint x: 388, startPoint y: 136, endPoint x: 388, endPoint y: 37, distance: 99.2
click at [388, 37] on div "Download [PERSON_NAME] [GEOGRAPHIC_DATA] , [GEOGRAPHIC_DATA] [EMAIL_ADDRESS][DO…" at bounding box center [245, 116] width 287 height 168
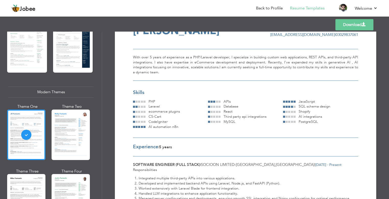
scroll to position [0, 0]
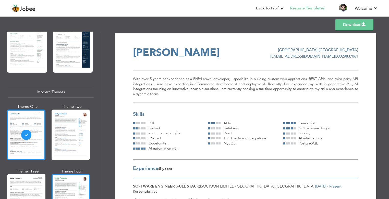
click at [73, 184] on div at bounding box center [71, 199] width 38 height 50
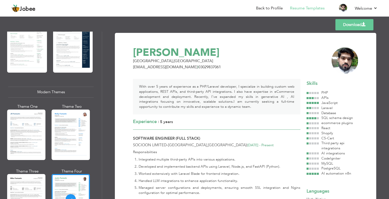
drag, startPoint x: 388, startPoint y: 38, endPoint x: 388, endPoint y: 44, distance: 6.6
click at [388, 44] on div "Download [PERSON_NAME] [GEOGRAPHIC_DATA] , [GEOGRAPHIC_DATA] [EMAIL_ADDRESS][DO…" at bounding box center [245, 116] width 287 height 168
drag, startPoint x: 388, startPoint y: 44, endPoint x: 388, endPoint y: 59, distance: 15.0
click at [388, 59] on div "Download [PERSON_NAME] [GEOGRAPHIC_DATA] , [GEOGRAPHIC_DATA] [EMAIL_ADDRESS][DO…" at bounding box center [245, 116] width 287 height 168
click at [388, 38] on div "Download [PERSON_NAME] [GEOGRAPHIC_DATA] , [GEOGRAPHIC_DATA] [EMAIL_ADDRESS][DO…" at bounding box center [245, 116] width 287 height 168
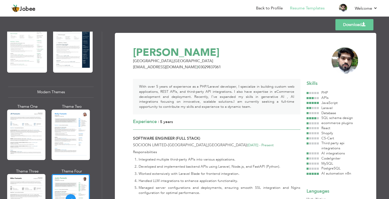
scroll to position [299, 0]
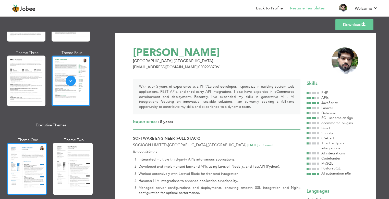
click at [34, 162] on div at bounding box center [27, 169] width 40 height 52
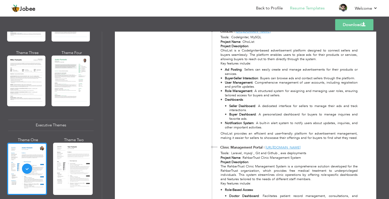
scroll to position [891, 0]
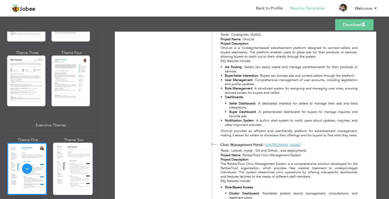
drag, startPoint x: 388, startPoint y: 43, endPoint x: 388, endPoint y: 128, distance: 84.4
click at [388, 128] on div "Download Contact Info [GEOGRAPHIC_DATA] [GEOGRAPHIC_DATA] [EMAIL_ADDRESS][DOMAI…" at bounding box center [245, 116] width 287 height 168
drag, startPoint x: 388, startPoint y: 128, endPoint x: 387, endPoint y: 131, distance: 3.2
click at [387, 131] on div "Download Contact Info [GEOGRAPHIC_DATA] [GEOGRAPHIC_DATA] [EMAIL_ADDRESS][DOMAI…" at bounding box center [245, 116] width 287 height 168
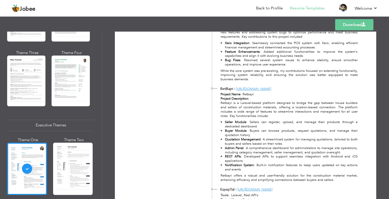
scroll to position [433, 0]
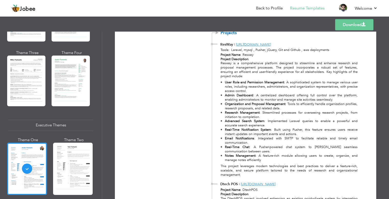
drag, startPoint x: 387, startPoint y: 131, endPoint x: 388, endPoint y: 87, distance: 43.4
click at [388, 87] on div "Download Contact Info [GEOGRAPHIC_DATA] [GEOGRAPHIC_DATA] [EMAIL_ADDRESS][DOMAI…" at bounding box center [245, 116] width 287 height 168
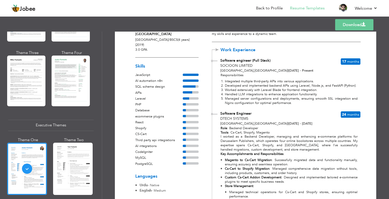
scroll to position [0, 0]
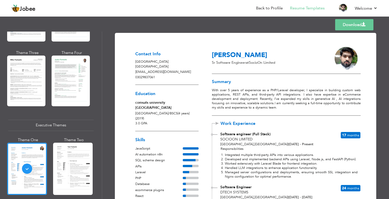
click at [352, 27] on link "Download" at bounding box center [354, 24] width 38 height 11
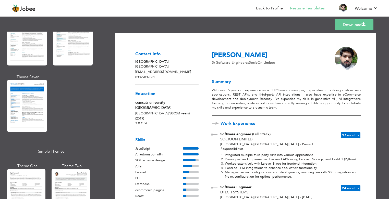
scroll to position [832, 0]
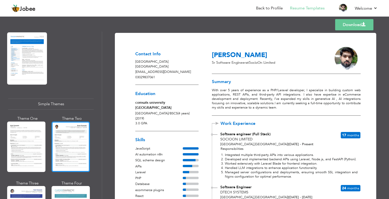
click at [76, 136] on div at bounding box center [71, 147] width 38 height 50
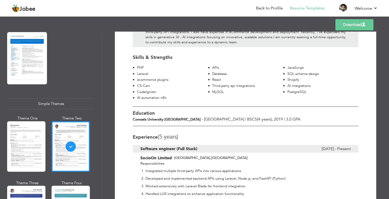
scroll to position [0, 0]
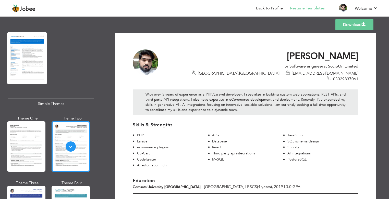
click at [349, 27] on link "Download" at bounding box center [354, 24] width 38 height 11
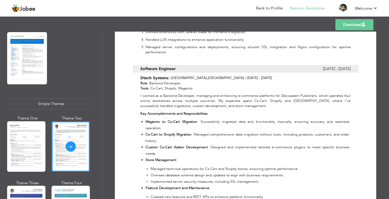
scroll to position [197, 0]
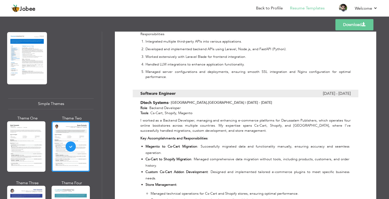
drag, startPoint x: 388, startPoint y: 74, endPoint x: 388, endPoint y: 58, distance: 16.1
click at [388, 58] on div "Download [PERSON_NAME] Software engineer at SocioOn Limited [GEOGRAPHIC_DATA] ,…" at bounding box center [245, 116] width 287 height 168
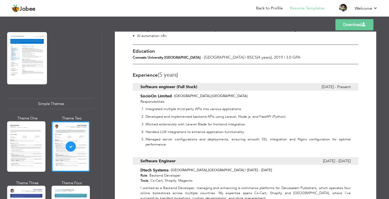
scroll to position [111, 0]
